Goal: Task Accomplishment & Management: Manage account settings

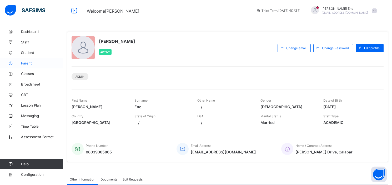
click at [29, 63] on span "Parent" at bounding box center [42, 63] width 42 height 4
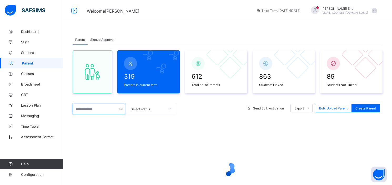
click at [87, 109] on input "text" at bounding box center [99, 109] width 53 height 10
click at [29, 51] on span "Student" at bounding box center [42, 52] width 42 height 4
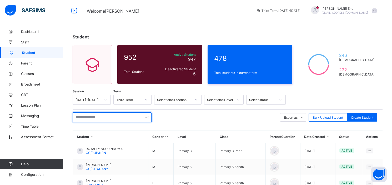
click at [92, 117] on input "text" at bounding box center [112, 117] width 79 height 10
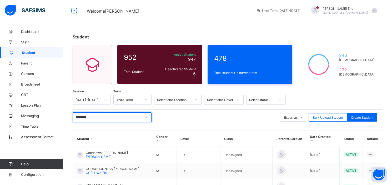
type input "********"
click at [391, 174] on div "Student 952 Total Student Active Student 947 Deactivated Student 5 478 Total st…" at bounding box center [227, 151] width 329 height 251
click at [391, 155] on div "Student 952 Total Student Active Student 947 Deactivated Student 5 478 Total st…" at bounding box center [227, 151] width 329 height 251
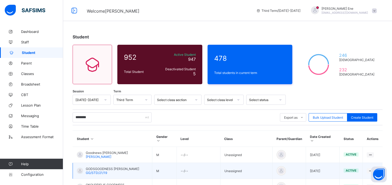
click at [382, 174] on td "View Profile Edit Student Assign Class Link Parent/Guardian Delete Student" at bounding box center [373, 171] width 20 height 16
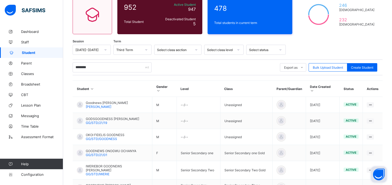
scroll to position [70, 0]
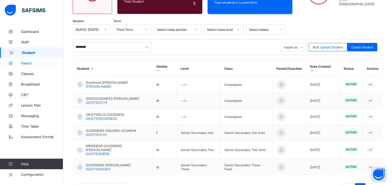
click at [28, 62] on span "Parent" at bounding box center [42, 63] width 42 height 4
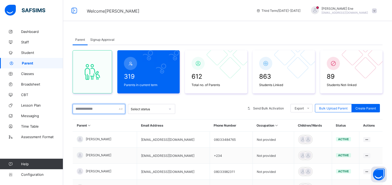
click at [78, 107] on input "text" at bounding box center [99, 109] width 53 height 10
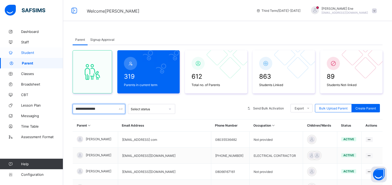
type input "**********"
click at [25, 52] on span "Student" at bounding box center [42, 52] width 42 height 4
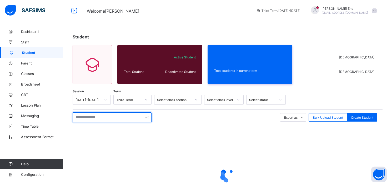
click at [87, 117] on input "text" at bounding box center [112, 117] width 79 height 10
type input "**********"
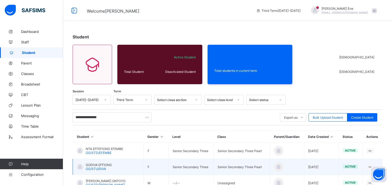
click at [358, 164] on div "active" at bounding box center [350, 166] width 15 height 4
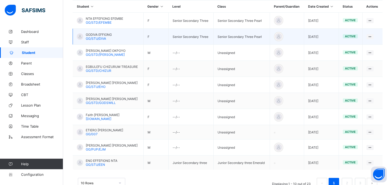
scroll to position [131, 0]
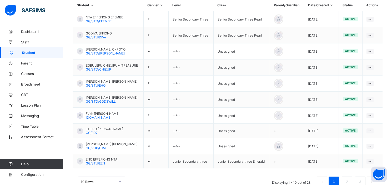
click at [391, 10] on div "**********" at bounding box center [227, 47] width 329 height 305
click at [387, 3] on div "**********" at bounding box center [227, 47] width 329 height 305
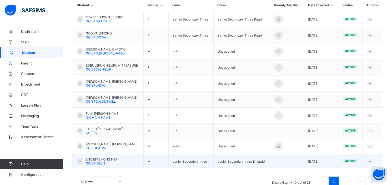
click at [328, 163] on td "[DATE]" at bounding box center [321, 161] width 35 height 14
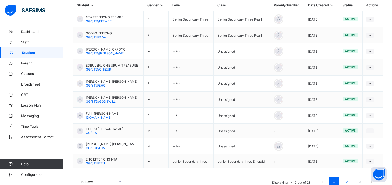
click at [349, 179] on link "2" at bounding box center [346, 181] width 5 height 7
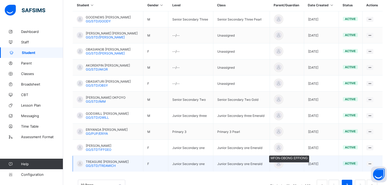
click at [280, 163] on div at bounding box center [279, 164] width 8 height 8
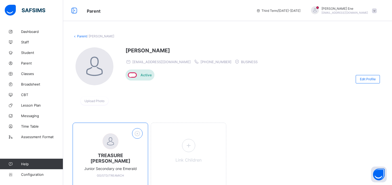
click at [140, 136] on icon at bounding box center [137, 133] width 8 height 7
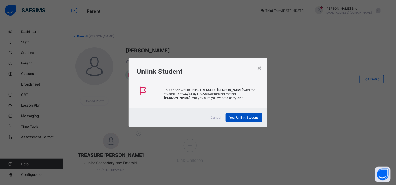
click at [245, 117] on span "Yes, Unlink Student" at bounding box center [244, 117] width 29 height 4
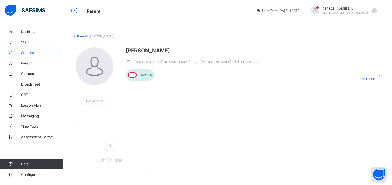
click at [30, 53] on span "Student" at bounding box center [42, 52] width 42 height 4
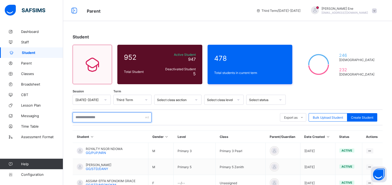
click at [80, 117] on input "text" at bounding box center [112, 117] width 79 height 10
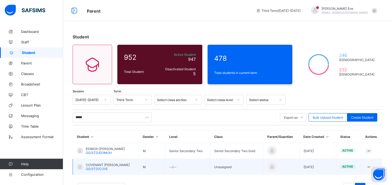
click at [325, 165] on td "[DATE]" at bounding box center [317, 167] width 37 height 16
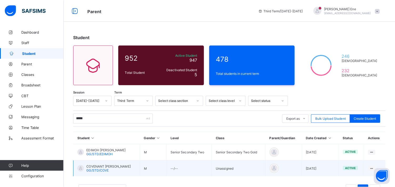
scroll to position [6, 0]
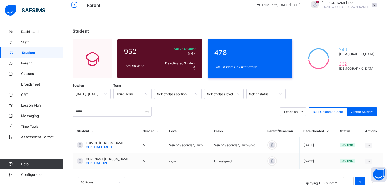
click at [94, 104] on div "**** Export as Pdf Report Excel Report Excel Report (LMS) Bulk Upload Student C…" at bounding box center [228, 112] width 310 height 16
click at [95, 112] on input "****" at bounding box center [112, 112] width 79 height 10
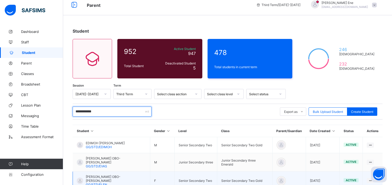
type input "**********"
click at [353, 178] on span "active" at bounding box center [351, 180] width 11 height 4
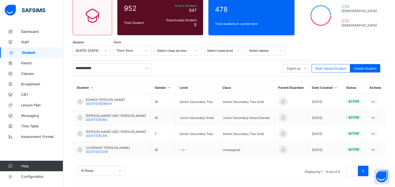
scroll to position [51, 0]
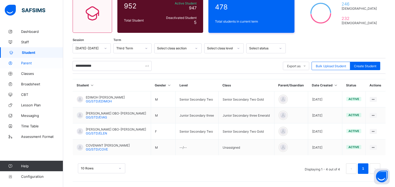
click at [29, 64] on span "Parent" at bounding box center [42, 63] width 42 height 4
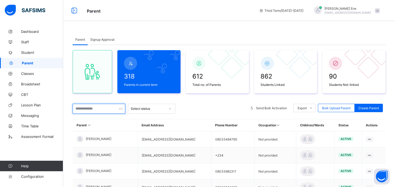
click at [88, 107] on input "text" at bounding box center [99, 109] width 53 height 10
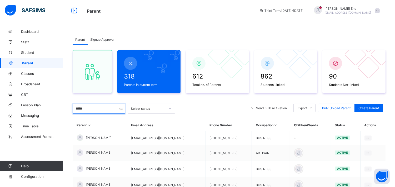
type input "****"
click at [201, 94] on div "318 Parents in current term 612 Total no. of Parents 862 Students Linked 90 Stu…" at bounding box center [229, 141] width 313 height 193
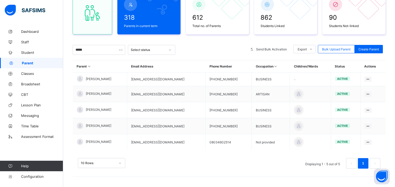
scroll to position [59, 0]
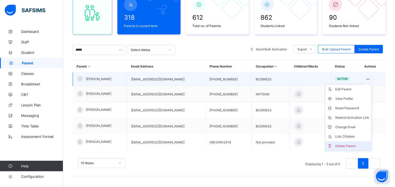
click at [346, 145] on div "Delete Parent" at bounding box center [352, 146] width 34 height 5
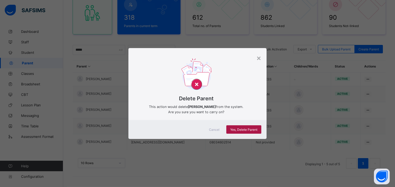
click at [242, 128] on span "Yes, Delete Parent" at bounding box center [243, 130] width 27 height 4
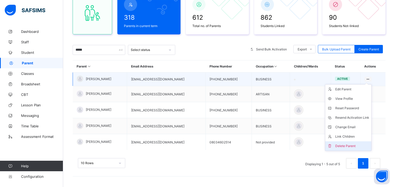
click at [351, 145] on div "Delete Parent" at bounding box center [352, 146] width 34 height 5
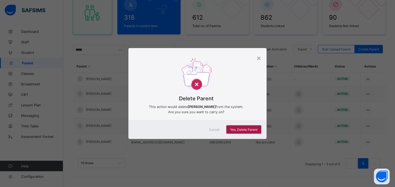
click at [246, 126] on div "Yes, Delete Parent" at bounding box center [243, 129] width 35 height 8
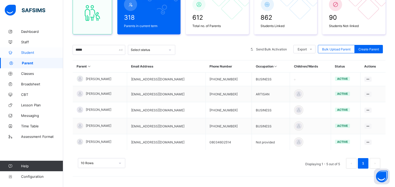
click at [28, 51] on span "Student" at bounding box center [42, 52] width 42 height 4
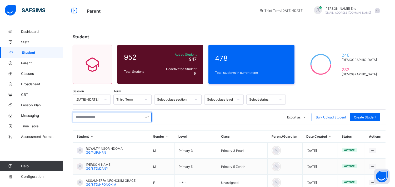
click at [85, 119] on input "text" at bounding box center [112, 117] width 79 height 10
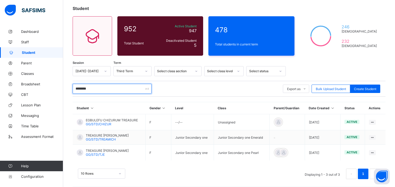
scroll to position [33, 0]
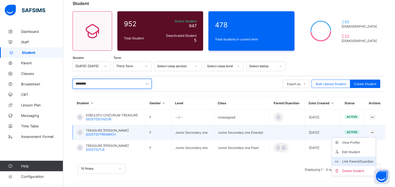
type input "********"
click at [361, 159] on div "Link Parent/Guardian" at bounding box center [357, 161] width 31 height 5
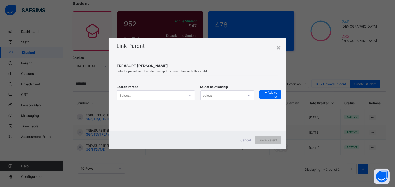
click at [144, 93] on div "Select..." at bounding box center [151, 95] width 68 height 7
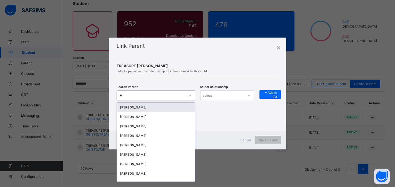
type input "***"
click at [142, 105] on div "[PERSON_NAME]" at bounding box center [156, 107] width 72 height 5
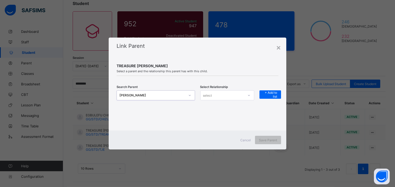
click at [240, 94] on div "select" at bounding box center [221, 95] width 43 height 7
click at [219, 107] on div "Father" at bounding box center [226, 107] width 53 height 8
click at [273, 93] on span "+ Add to list" at bounding box center [270, 95] width 14 height 8
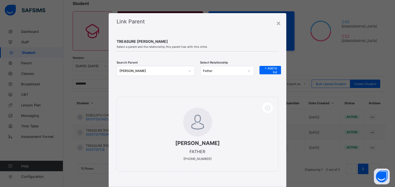
scroll to position [30, 0]
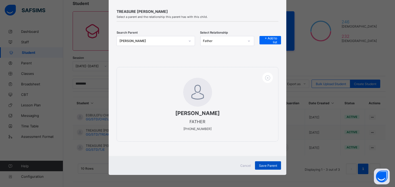
click at [268, 162] on div "Save Parent" at bounding box center [268, 165] width 26 height 8
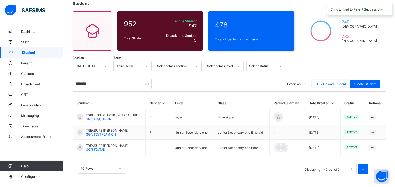
click at [268, 162] on div "10 Rows Displaying 1 - 3 out of 3 1" at bounding box center [229, 166] width 313 height 26
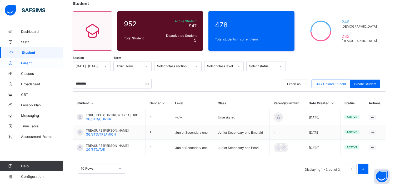
click at [28, 62] on span "Parent" at bounding box center [42, 63] width 42 height 4
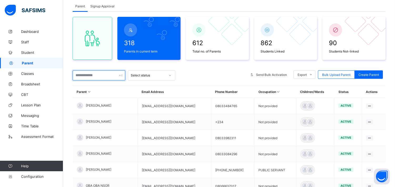
click at [85, 77] on input "text" at bounding box center [99, 75] width 53 height 10
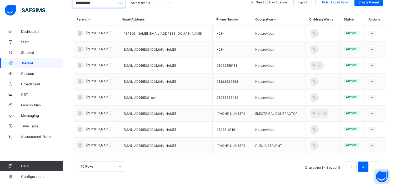
scroll to position [110, 0]
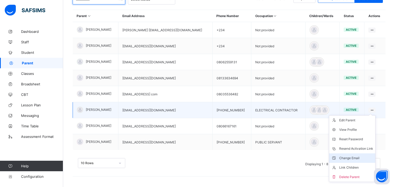
type input "**********"
click at [352, 156] on div "Change Email" at bounding box center [356, 158] width 34 height 5
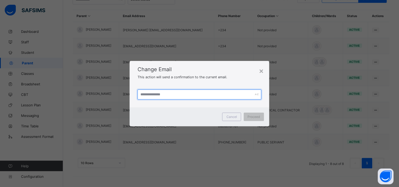
click at [184, 93] on input "text" at bounding box center [200, 95] width 124 height 10
type input "**********"
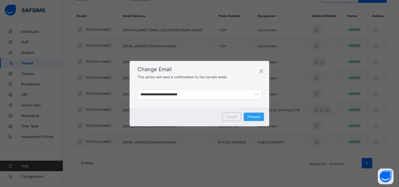
click at [253, 119] on span "Proceed" at bounding box center [254, 117] width 12 height 4
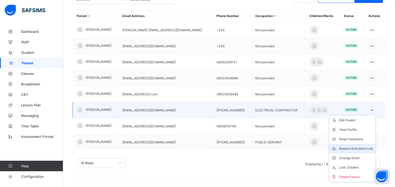
click at [352, 149] on div "Resend Activation Link" at bounding box center [356, 148] width 34 height 5
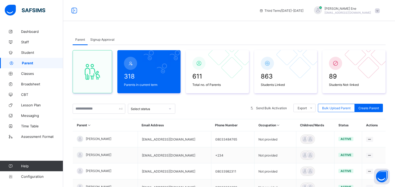
scroll to position [110, 0]
